Goal: Information Seeking & Learning: Learn about a topic

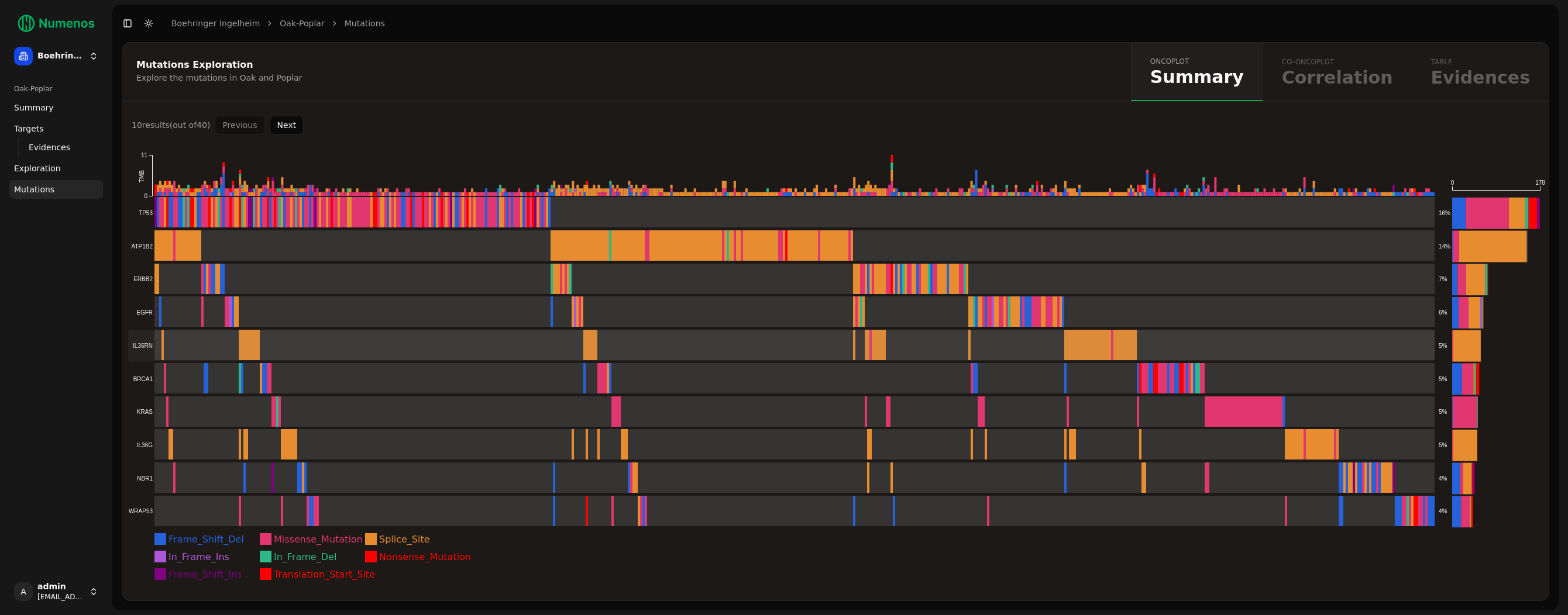
click at [200, 337] on rect at bounding box center [782, 346] width 1307 height 32
click at [200, 338] on rect at bounding box center [782, 346] width 1307 height 32
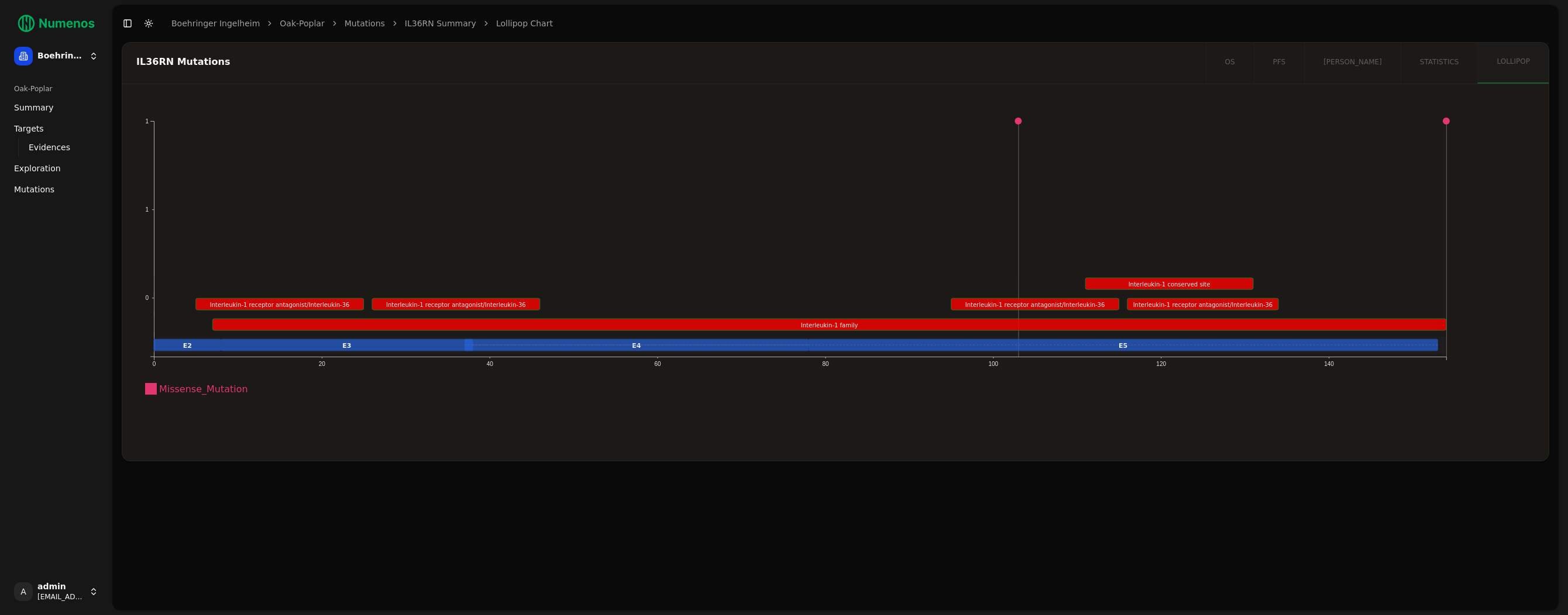
click at [50, 166] on span "Exploration" at bounding box center [37, 168] width 47 height 12
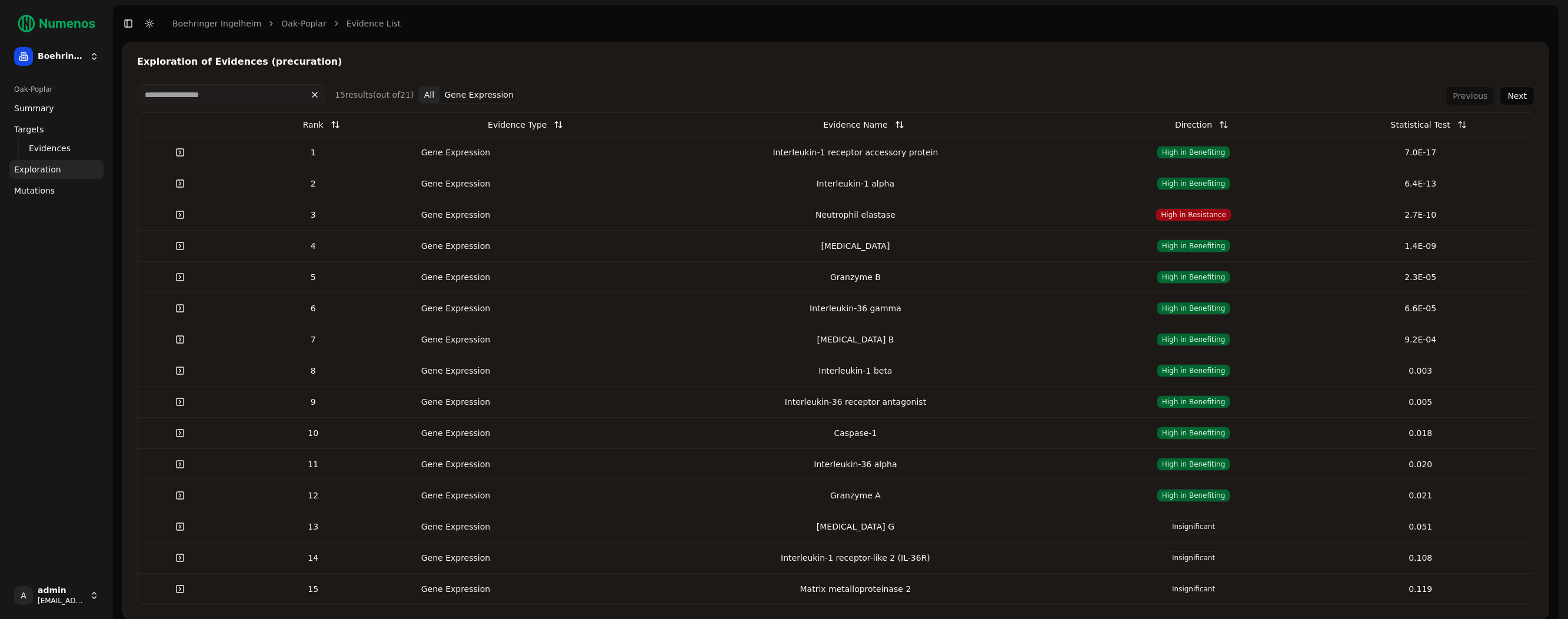
click at [46, 190] on span "Mutations" at bounding box center [35, 191] width 41 height 12
